Goal: Communication & Community: Participate in discussion

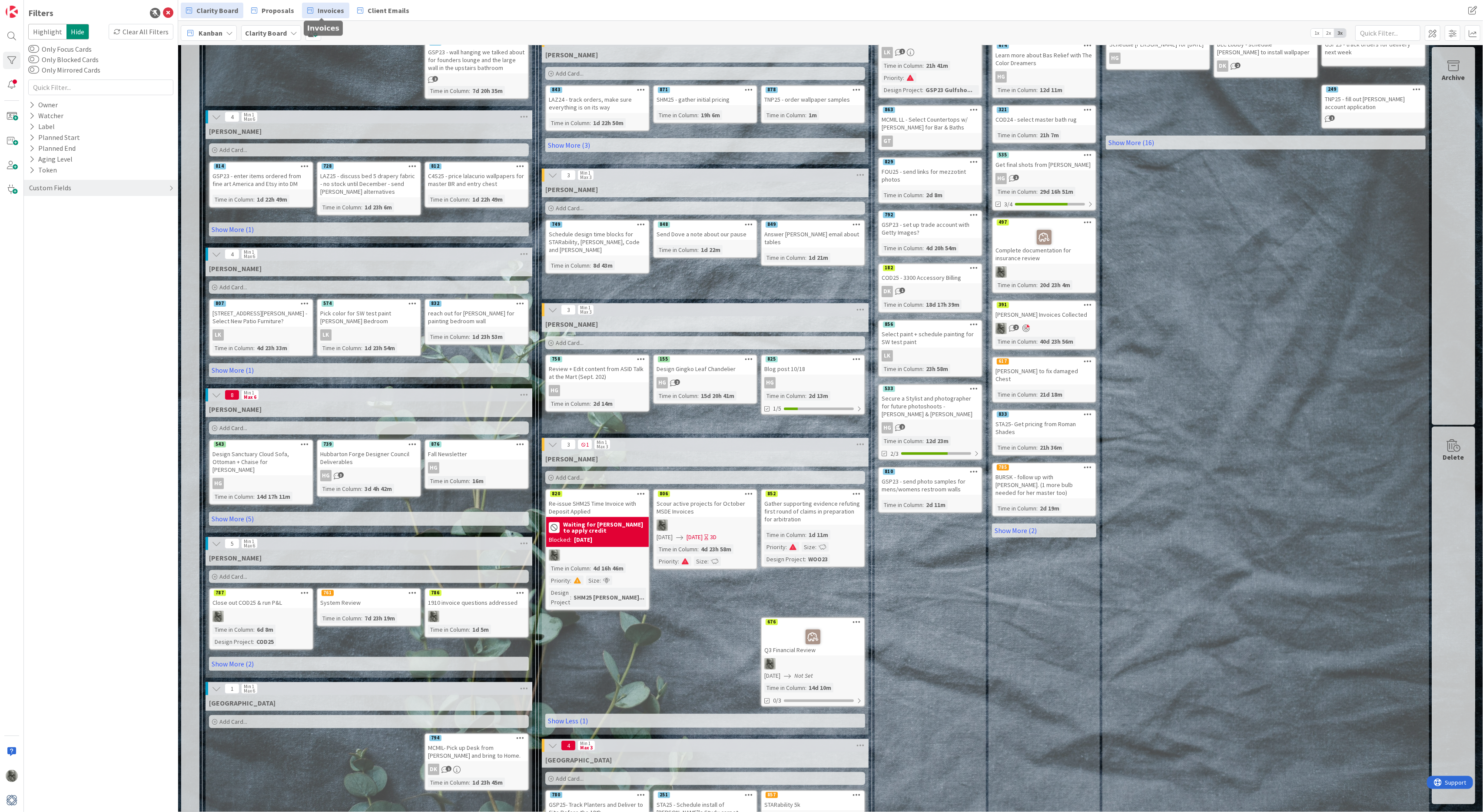
click at [334, 7] on span "Invoices" at bounding box center [331, 10] width 26 height 10
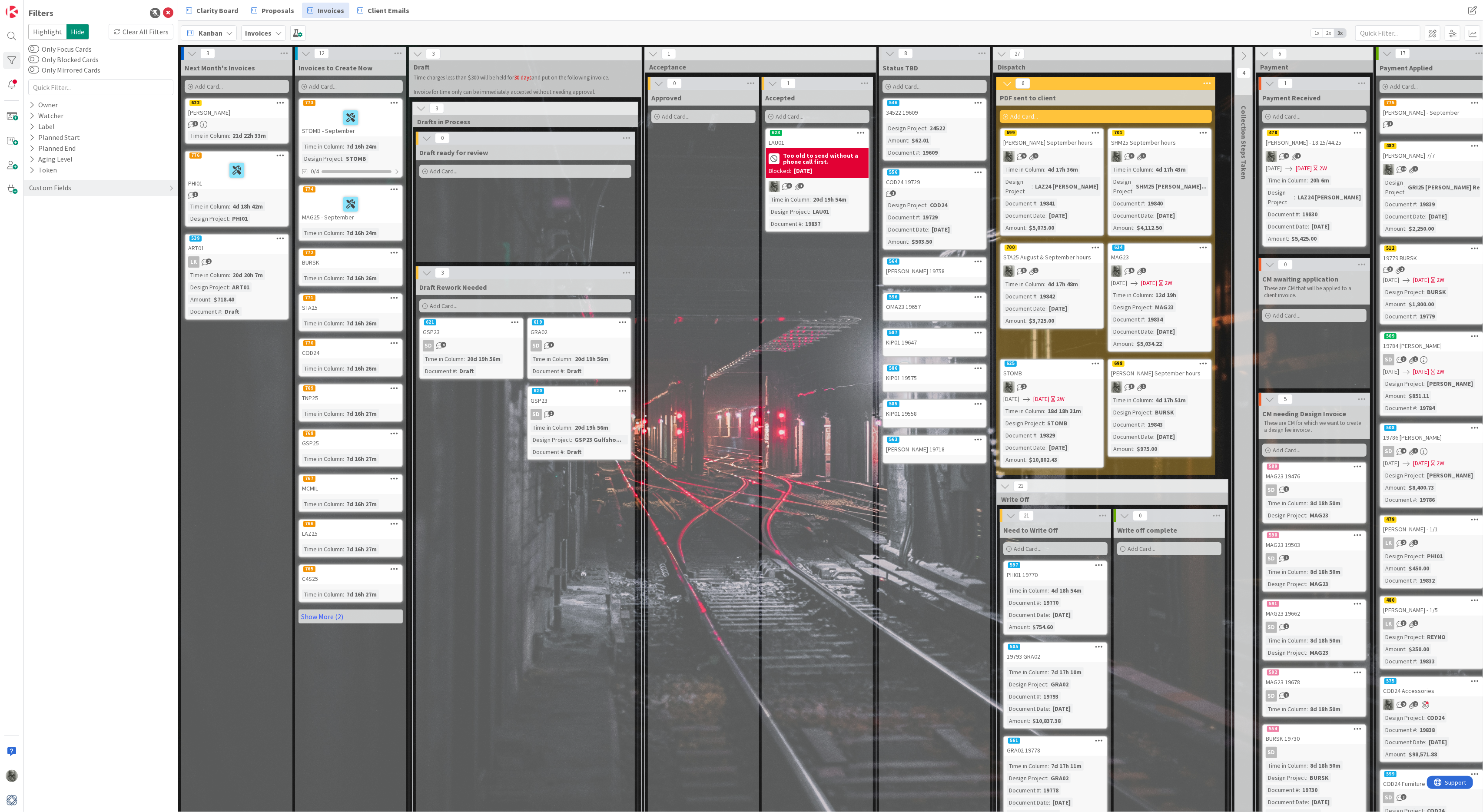
scroll to position [24, 2]
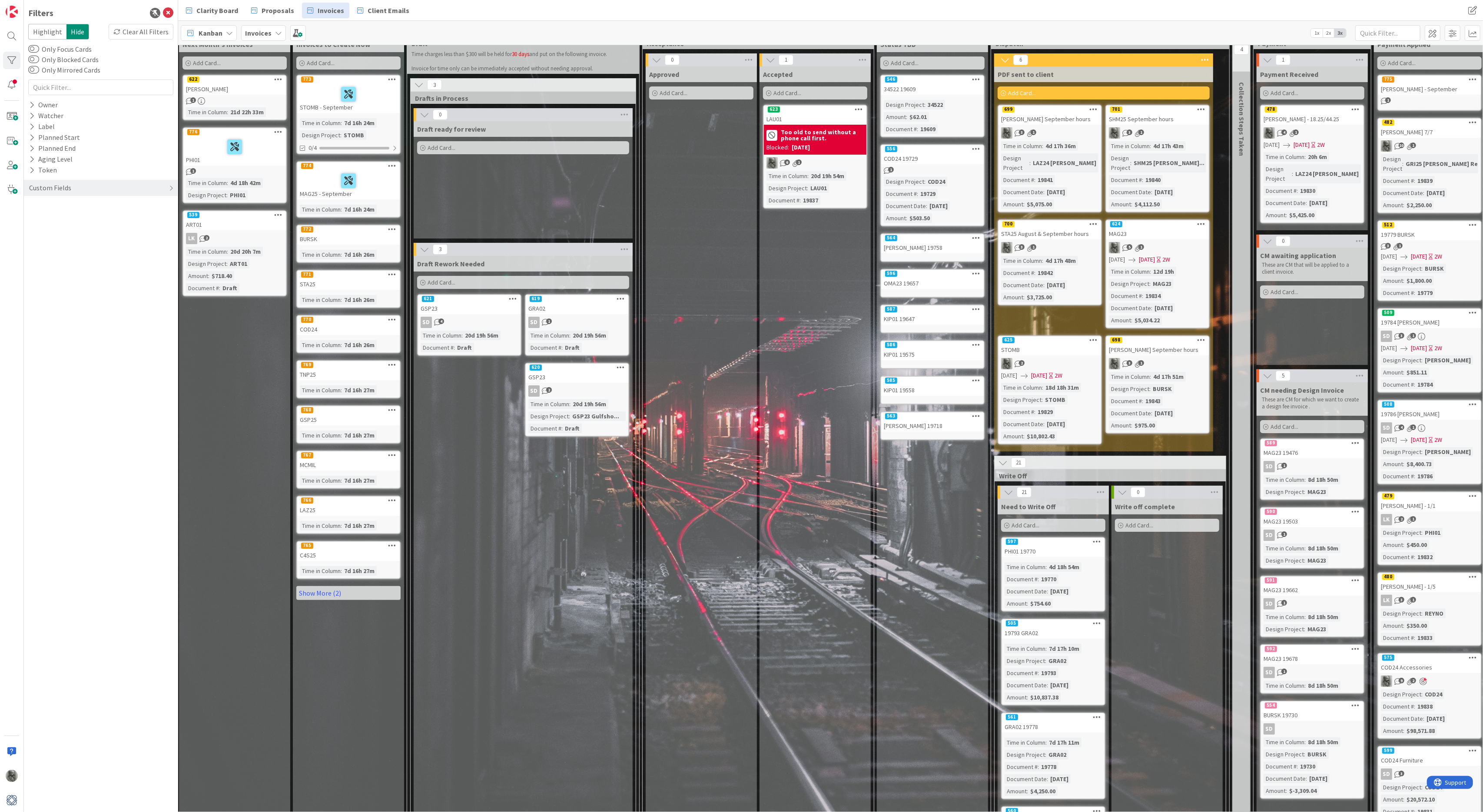
click at [1172, 110] on div "701" at bounding box center [1158, 109] width 102 height 8
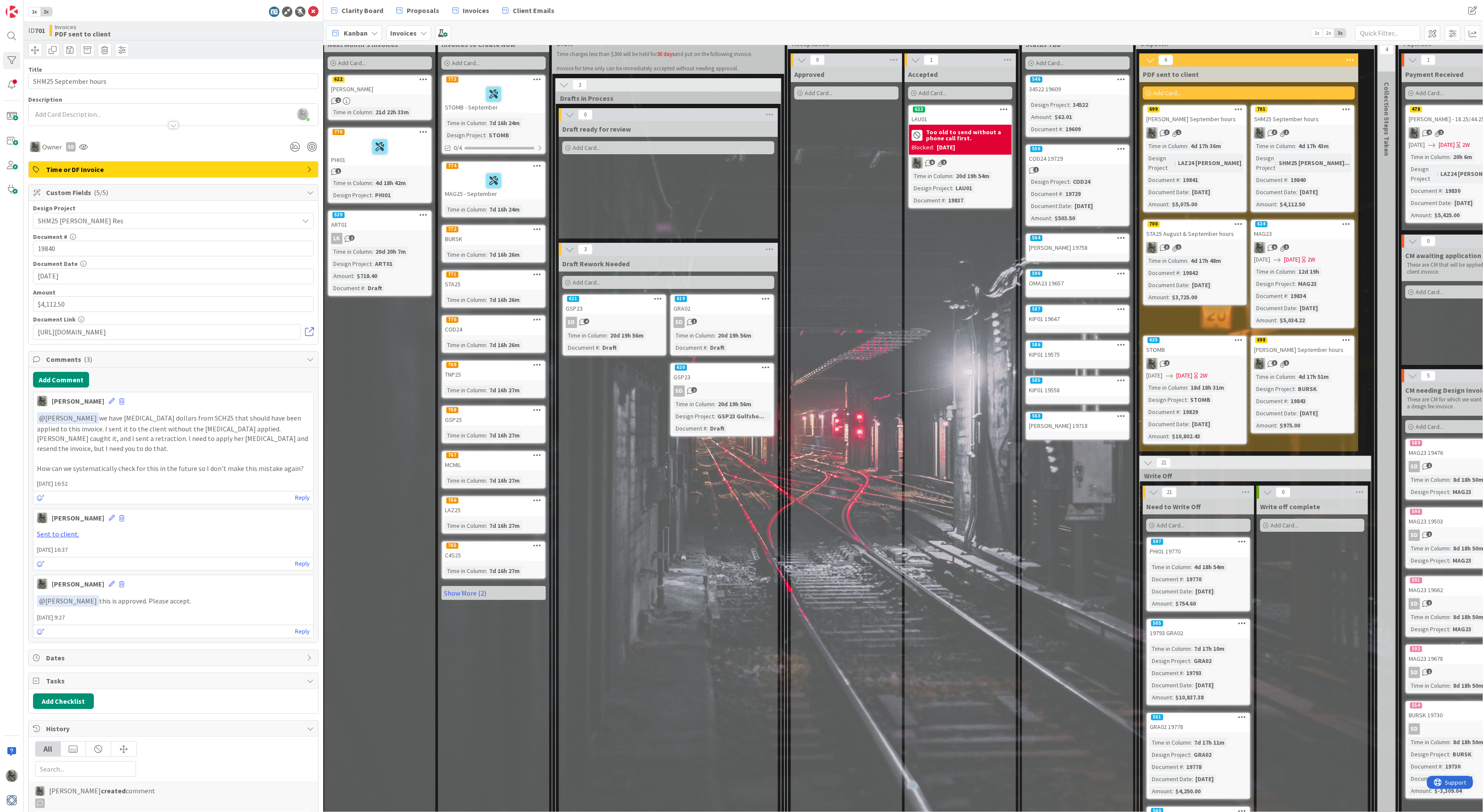
click at [310, 332] on link at bounding box center [309, 331] width 9 height 9
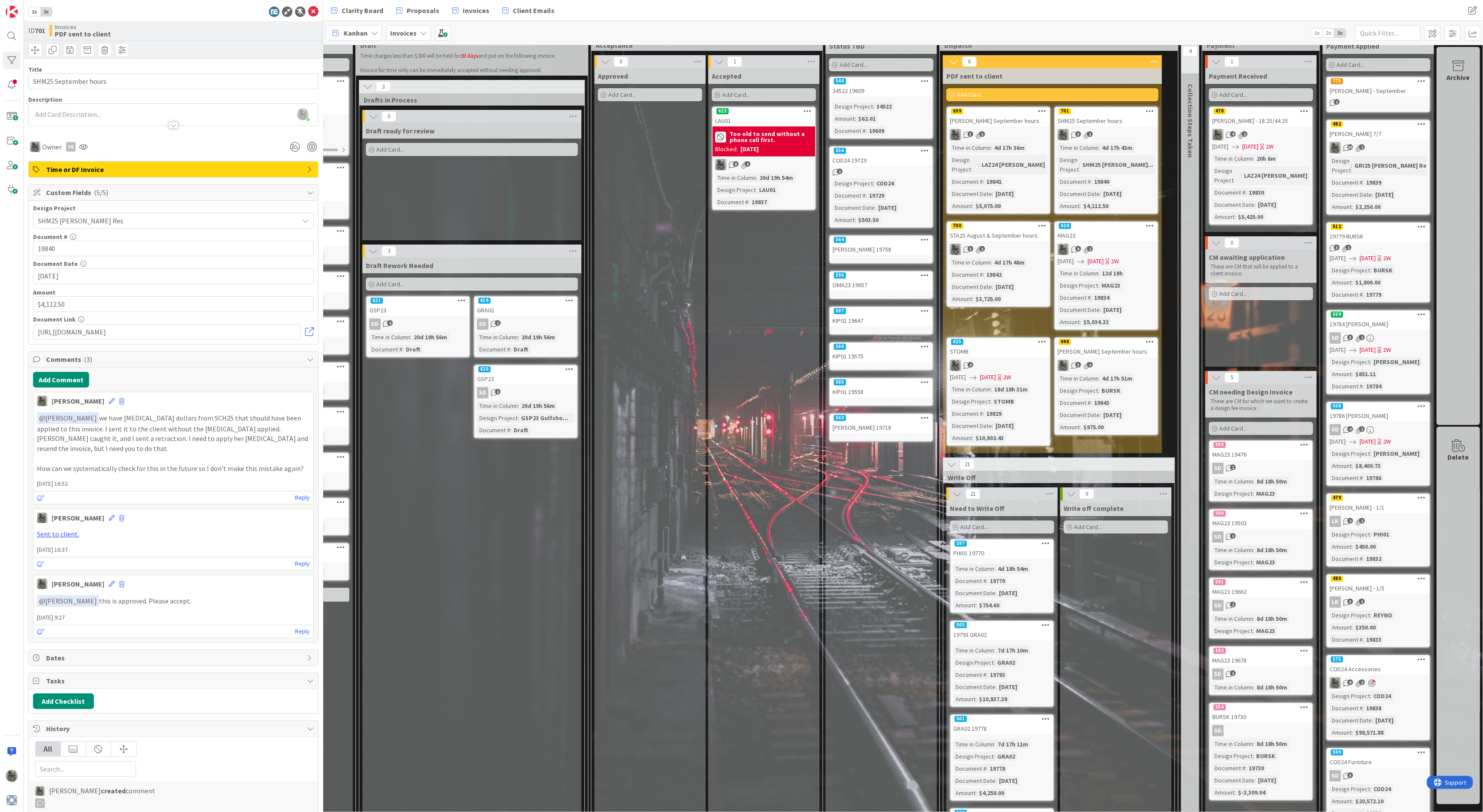
click at [1105, 230] on div "MAG23" at bounding box center [1106, 235] width 102 height 12
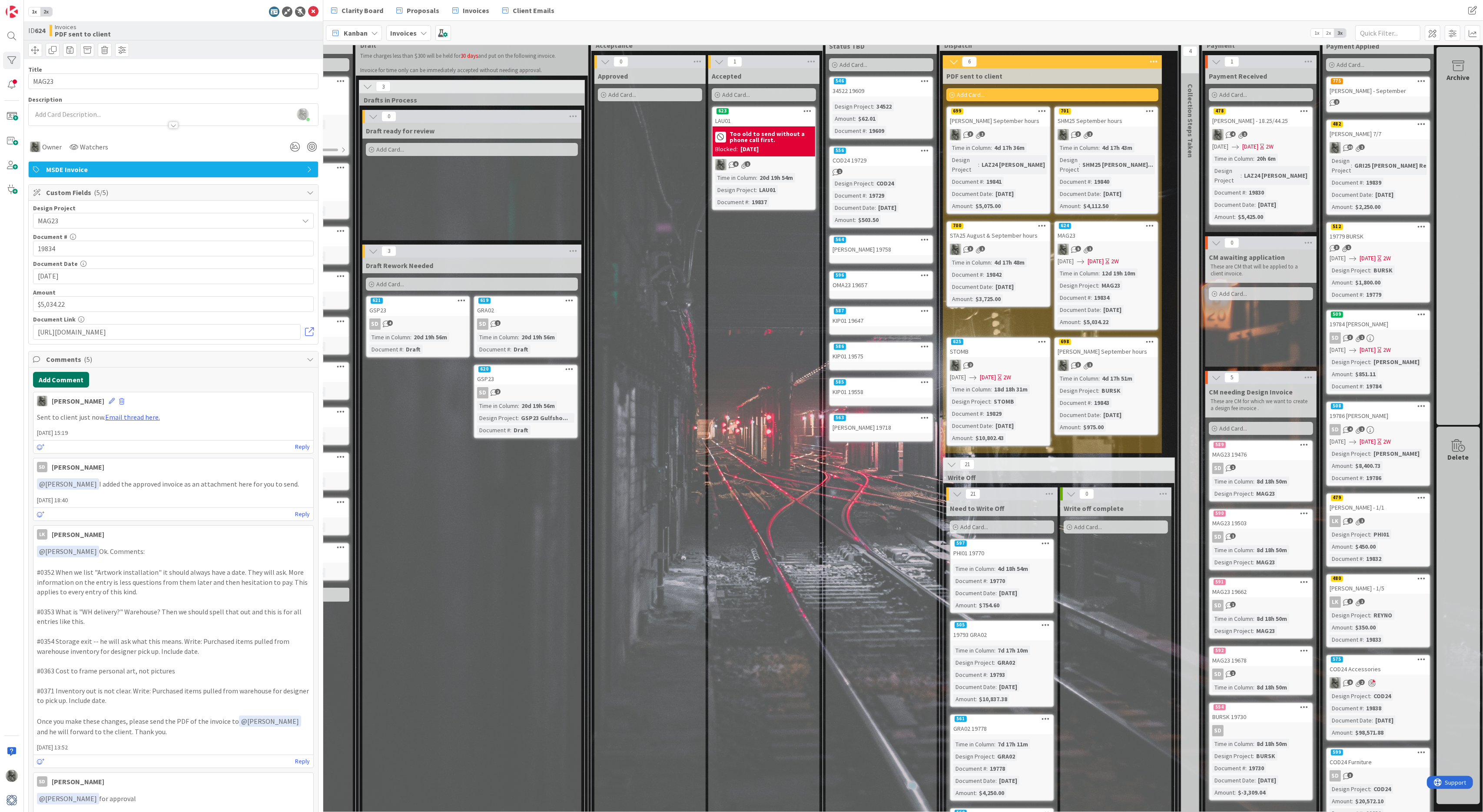
click at [72, 379] on button "Add Comment" at bounding box center [60, 379] width 56 height 16
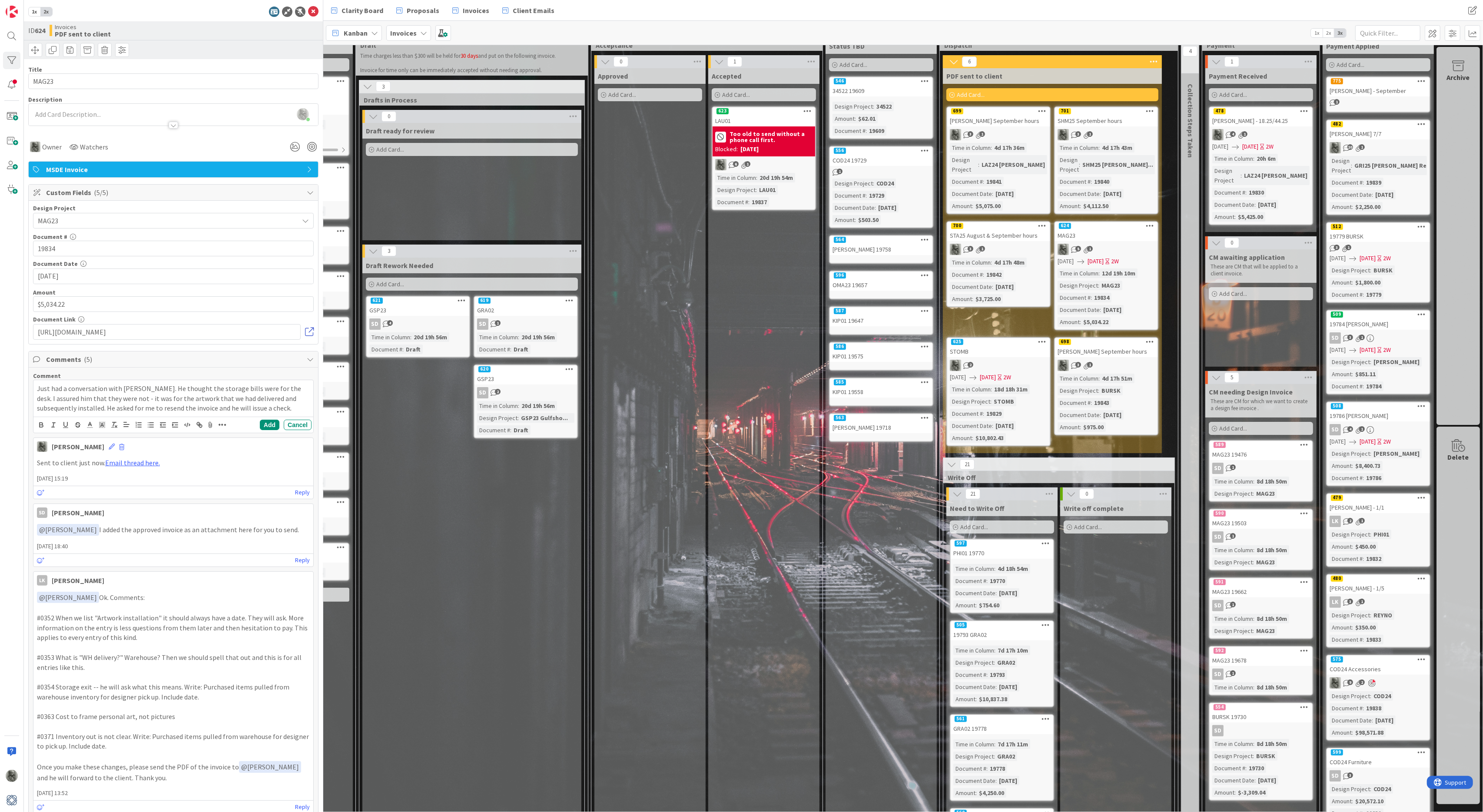
click at [309, 330] on link at bounding box center [309, 331] width 9 height 9
